Goal: Transaction & Acquisition: Subscribe to service/newsletter

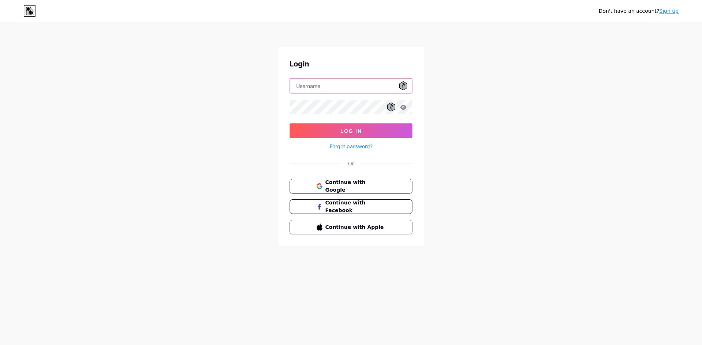
click at [319, 85] on input "text" at bounding box center [351, 86] width 122 height 15
paste input "[EMAIL_ADDRESS][DOMAIN_NAME]"
type input "[EMAIL_ADDRESS][DOMAIN_NAME]"
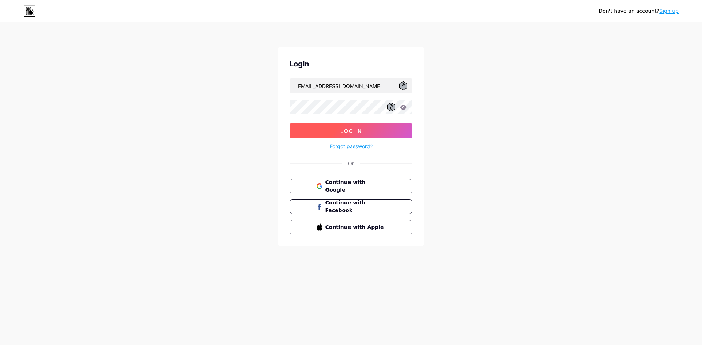
click at [357, 130] on span "Log In" at bounding box center [351, 131] width 22 height 6
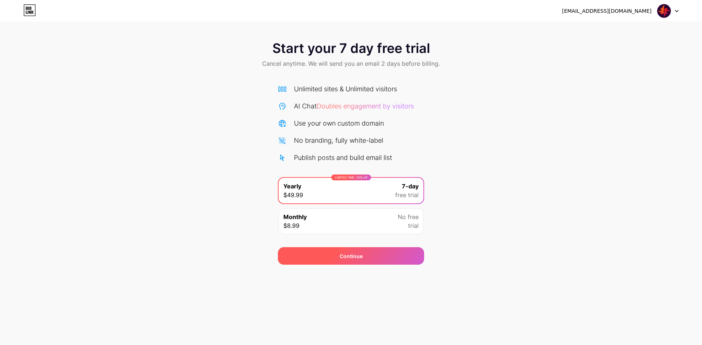
click at [345, 254] on span "Continue" at bounding box center [351, 257] width 23 height 8
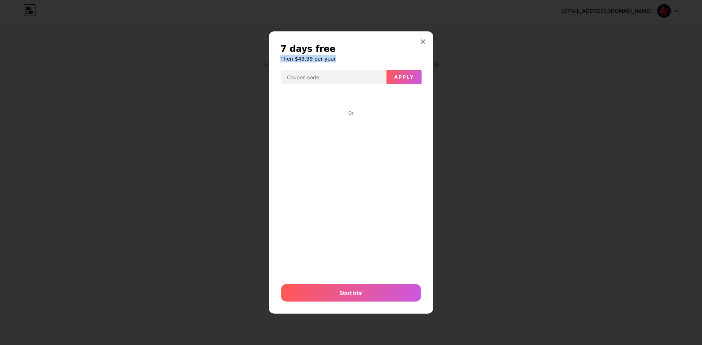
drag, startPoint x: 328, startPoint y: 60, endPoint x: 275, endPoint y: 61, distance: 53.4
click at [275, 61] on div "7 days free Then $49.99 per year Apply Or Start trial" at bounding box center [351, 172] width 164 height 283
copy h6 "Then $49.99 per year"
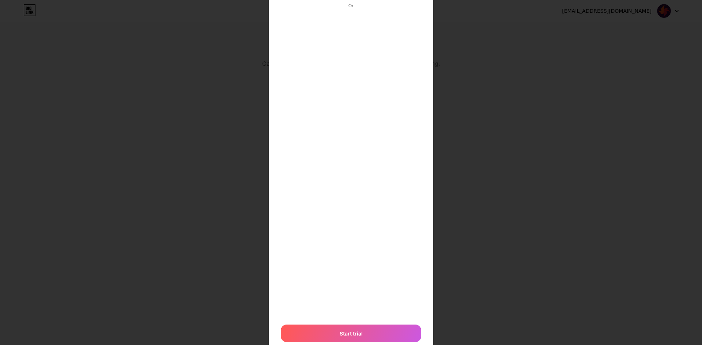
scroll to position [117, 0]
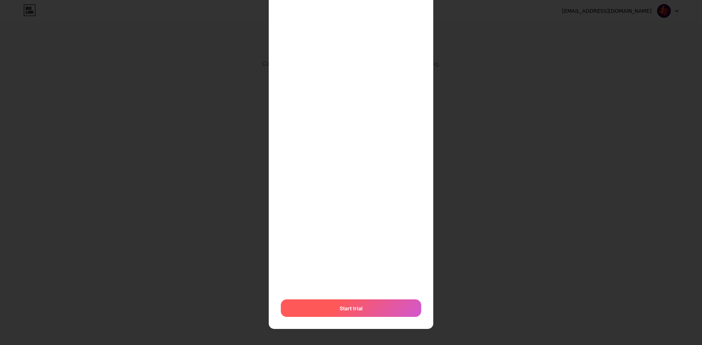
click at [345, 306] on span "Start trial" at bounding box center [351, 309] width 23 height 8
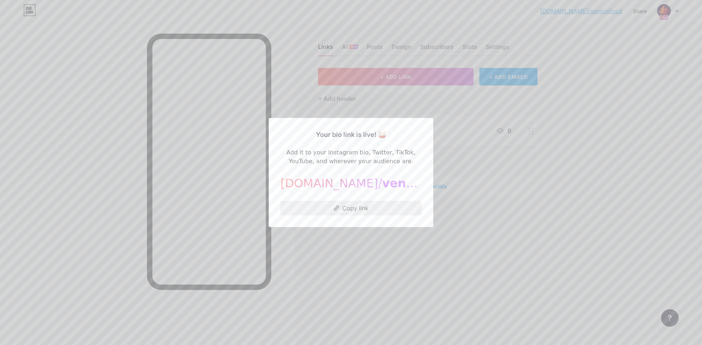
click at [353, 207] on button "Copy link" at bounding box center [350, 208] width 141 height 15
click at [491, 179] on div at bounding box center [351, 172] width 702 height 345
